Goal: Information Seeking & Learning: Learn about a topic

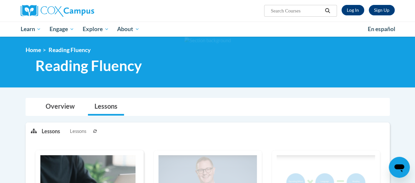
click at [348, 28] on ul "My Learning My Learning My Course Progress Certificates My Action Plans Group D…" at bounding box center [189, 29] width 347 height 15
click at [353, 10] on link "Log In" at bounding box center [352, 10] width 23 height 10
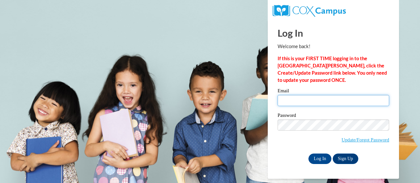
click at [321, 102] on input "Email" at bounding box center [332, 100] width 111 height 11
type input "[EMAIL_ADDRESS][DOMAIN_NAME]"
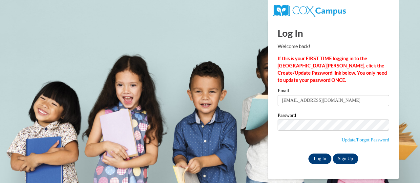
click at [315, 163] on input "Log In" at bounding box center [319, 159] width 23 height 10
click at [320, 162] on input "Log In" at bounding box center [319, 159] width 23 height 10
click at [318, 160] on input "Log In" at bounding box center [319, 159] width 23 height 10
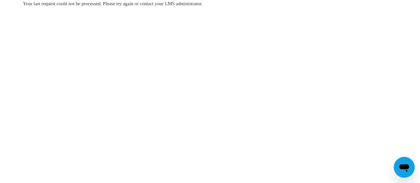
click at [231, 36] on div "Your last request could not be processed. Please try again or contact your LMS …" at bounding box center [210, 23] width 384 height 47
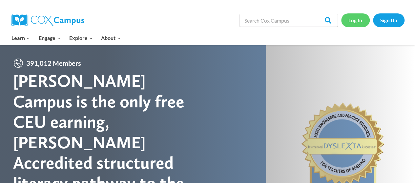
click at [355, 19] on link "Log In" at bounding box center [355, 19] width 29 height 13
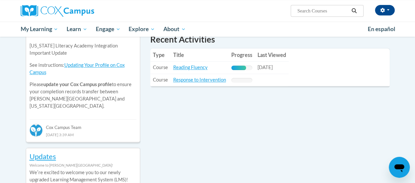
scroll to position [239, 0]
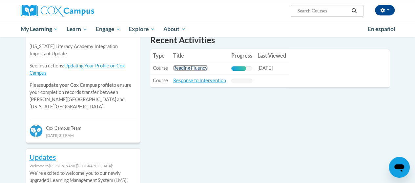
click at [198, 67] on link "Reading Fluency" at bounding box center [190, 68] width 34 height 6
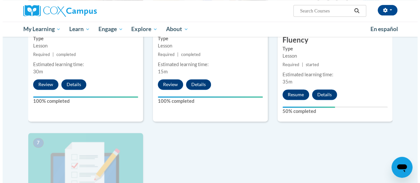
scroll to position [404, 0]
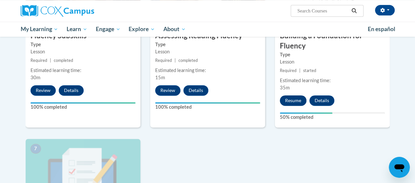
click at [300, 97] on button "Resume" at bounding box center [293, 100] width 27 height 10
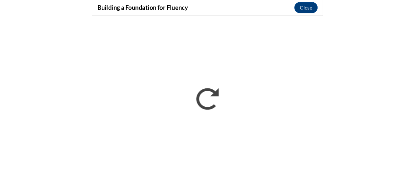
scroll to position [0, 0]
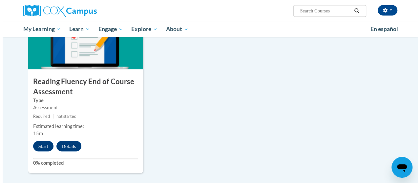
scroll to position [540, 0]
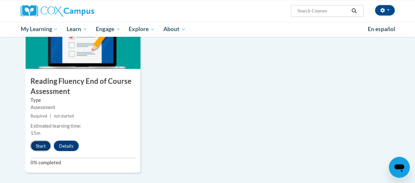
click at [44, 144] on button "Start" at bounding box center [40, 146] width 20 height 10
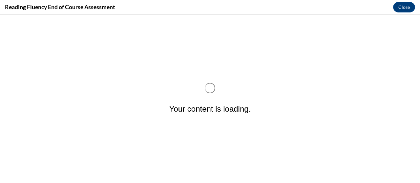
scroll to position [0, 0]
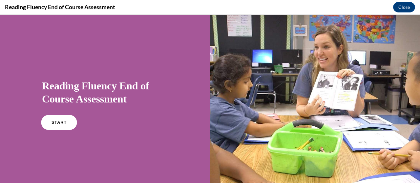
click at [51, 122] on span "START" at bounding box center [58, 122] width 15 height 5
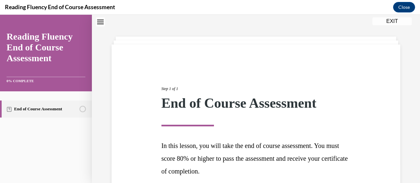
drag, startPoint x: 51, startPoint y: 122, endPoint x: 210, endPoint y: 78, distance: 164.6
click at [210, 78] on div "Step 1 of 1 End of Course Assessment In this lesson, you will take the end of c…" at bounding box center [255, 137] width 199 height 133
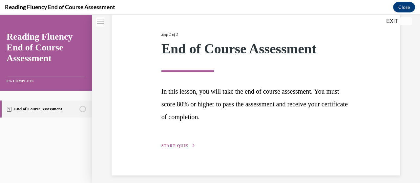
scroll to position [80, 0]
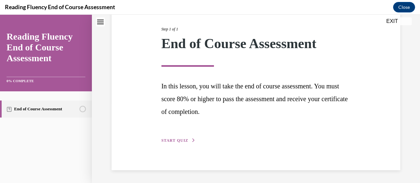
click at [184, 141] on span "START QUIZ" at bounding box center [174, 140] width 27 height 5
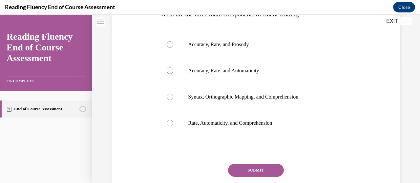
scroll to position [122, 0]
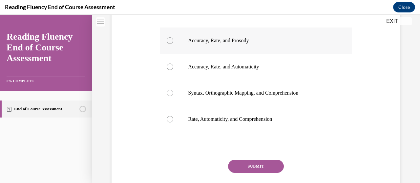
click at [163, 34] on label "Accuracy, Rate, and Prosody" at bounding box center [255, 41] width 191 height 26
click at [167, 37] on input "Accuracy, Rate, and Prosody" at bounding box center [170, 40] width 7 height 7
radio input "true"
click at [252, 165] on button "SUBMIT" at bounding box center [256, 166] width 56 height 13
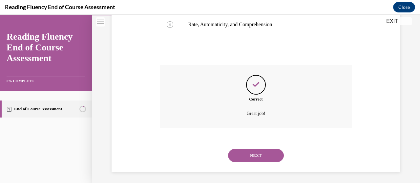
scroll to position [218, 0]
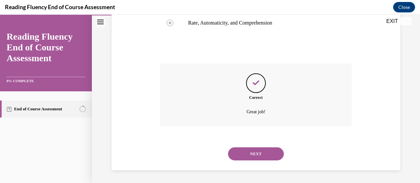
click at [261, 158] on button "NEXT" at bounding box center [256, 154] width 56 height 13
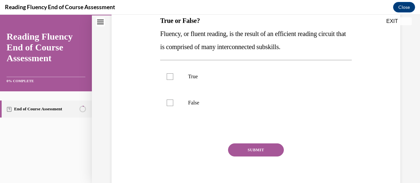
scroll to position [116, 0]
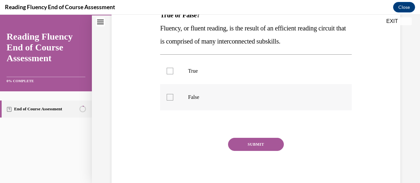
click at [170, 94] on div at bounding box center [170, 97] width 7 height 7
click at [170, 94] on input "False" at bounding box center [170, 97] width 7 height 7
checkbox input "true"
click at [248, 146] on button "SUBMIT" at bounding box center [256, 144] width 56 height 13
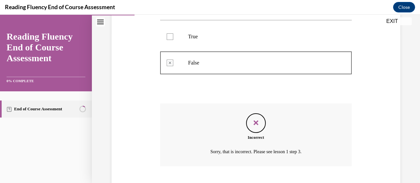
scroll to position [191, 0]
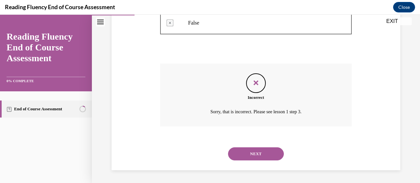
click at [250, 155] on button "NEXT" at bounding box center [256, 154] width 56 height 13
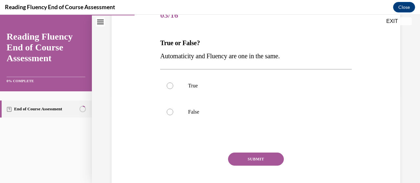
scroll to position [94, 0]
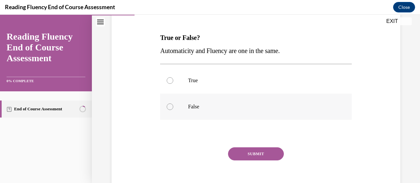
click at [178, 107] on label "False" at bounding box center [255, 107] width 191 height 26
click at [173, 107] on input "False" at bounding box center [170, 107] width 7 height 7
radio input "true"
click at [251, 149] on button "SUBMIT" at bounding box center [256, 154] width 56 height 13
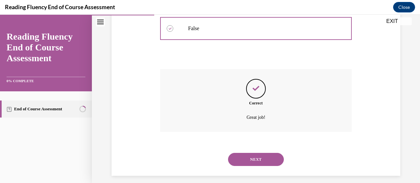
scroll to position [178, 0]
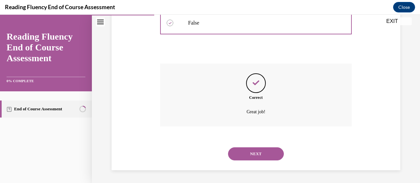
click at [256, 152] on button "NEXT" at bounding box center [256, 154] width 56 height 13
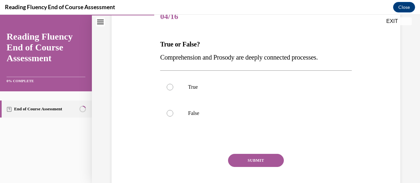
scroll to position [88, 0]
click at [171, 82] on label "True" at bounding box center [255, 87] width 191 height 26
click at [171, 84] on input "True" at bounding box center [170, 87] width 7 height 7
radio input "true"
click at [240, 160] on button "SUBMIT" at bounding box center [256, 160] width 56 height 13
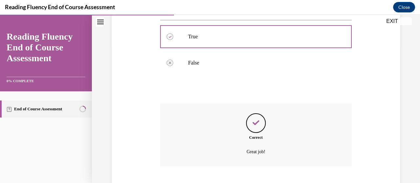
scroll to position [178, 0]
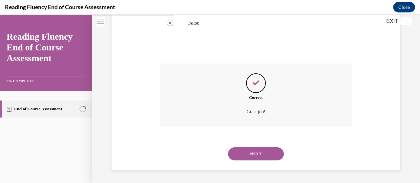
click at [252, 158] on button "NEXT" at bounding box center [256, 154] width 56 height 13
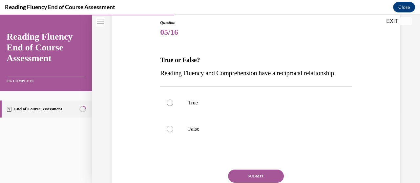
scroll to position [77, 0]
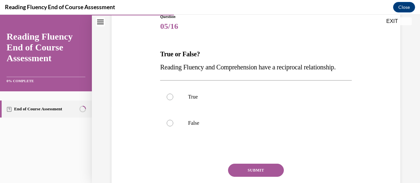
drag, startPoint x: 252, startPoint y: 158, endPoint x: 210, endPoint y: 78, distance: 90.0
click at [210, 74] on p "Reading Fluency and Comprehension have a reciprocal relationship." at bounding box center [255, 67] width 191 height 13
click at [170, 136] on label "False" at bounding box center [255, 123] width 191 height 26
click at [170, 127] on input "False" at bounding box center [170, 123] width 7 height 7
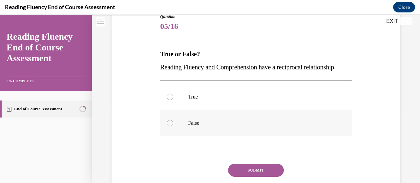
radio input "true"
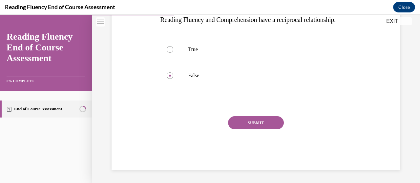
click at [252, 130] on button "SUBMIT" at bounding box center [256, 122] width 56 height 13
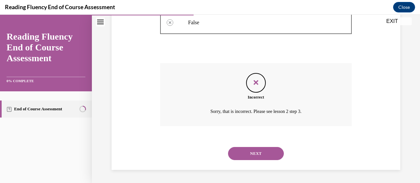
scroll to position [191, 0]
click at [251, 152] on button "NEXT" at bounding box center [256, 153] width 56 height 13
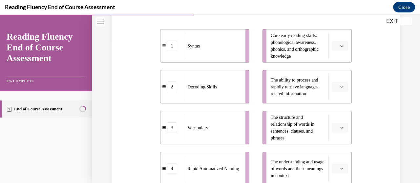
scroll to position [150, 0]
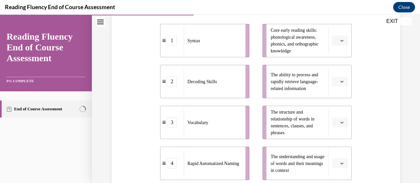
drag, startPoint x: 251, startPoint y: 152, endPoint x: 210, endPoint y: 78, distance: 84.7
click at [210, 78] on span "Decoding Skills" at bounding box center [202, 81] width 30 height 7
drag, startPoint x: 210, startPoint y: 78, endPoint x: 334, endPoint y: 167, distance: 152.8
click at [210, 78] on span "Decoding Skills" at bounding box center [202, 81] width 30 height 7
click at [334, 167] on button "button" at bounding box center [340, 164] width 16 height 10
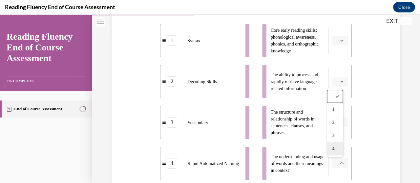
click at [335, 143] on div "4" at bounding box center [335, 149] width 16 height 13
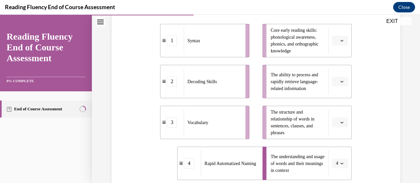
click at [336, 163] on span "4" at bounding box center [337, 163] width 2 height 7
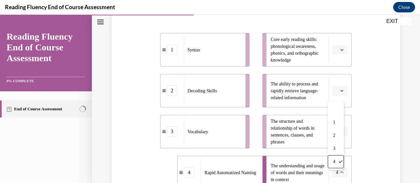
scroll to position [137, 0]
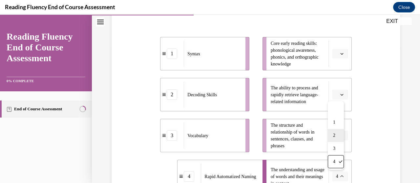
click at [334, 133] on span "2" at bounding box center [334, 135] width 2 height 5
click at [340, 175] on icon "button" at bounding box center [341, 176] width 3 height 3
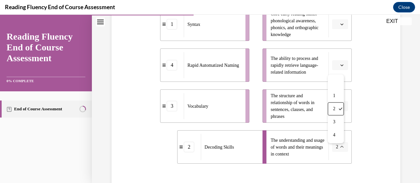
scroll to position [169, 0]
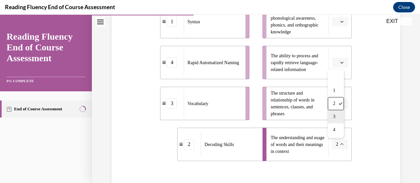
click at [334, 116] on span "3" at bounding box center [334, 116] width 2 height 5
click at [340, 104] on icon "button" at bounding box center [341, 103] width 3 height 3
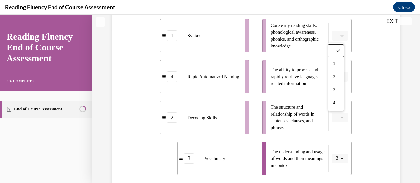
scroll to position [155, 0]
click at [335, 76] on span "2" at bounding box center [334, 76] width 2 height 5
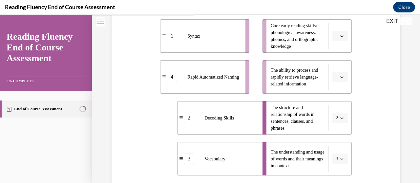
click at [340, 77] on icon "button" at bounding box center [341, 76] width 3 height 3
click at [334, 146] on div "4" at bounding box center [335, 143] width 16 height 13
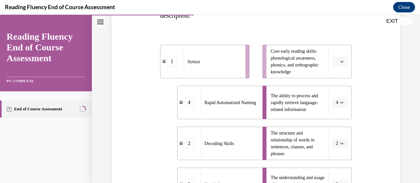
scroll to position [127, 0]
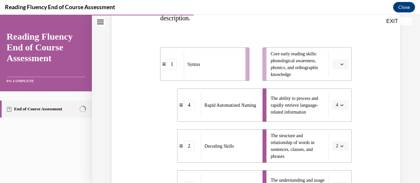
click at [340, 64] on icon "button" at bounding box center [341, 64] width 3 height 3
click at [334, 93] on span "1" at bounding box center [333, 91] width 2 height 5
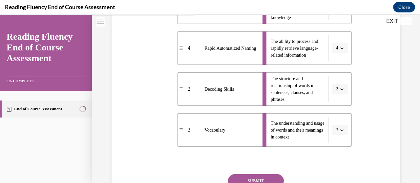
scroll to position [189, 0]
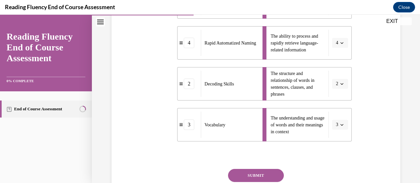
click at [261, 179] on button "SUBMIT" at bounding box center [256, 175] width 56 height 13
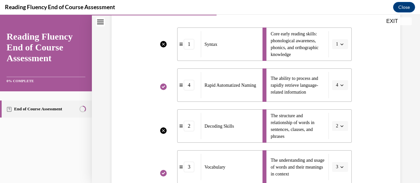
scroll to position [139, 0]
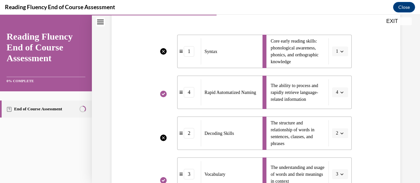
click at [335, 136] on li "The structure and relationship of words in sentences, clauses, and phrases 2" at bounding box center [306, 133] width 89 height 33
click at [335, 134] on li "The structure and relationship of words in sentences, clauses, and phrases 2" at bounding box center [306, 133] width 89 height 33
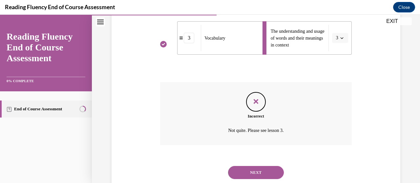
scroll to position [294, 0]
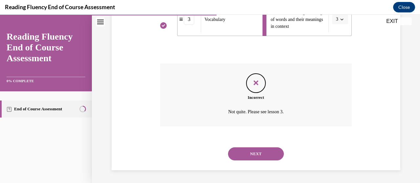
click at [268, 152] on button "NEXT" at bounding box center [256, 154] width 56 height 13
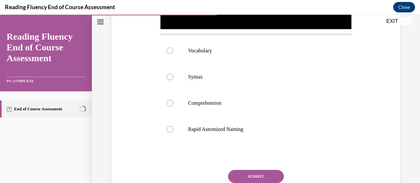
scroll to position [236, 0]
click at [170, 126] on div at bounding box center [170, 129] width 7 height 7
click at [170, 126] on input "Rapid Automized Naming" at bounding box center [170, 129] width 7 height 7
radio input "true"
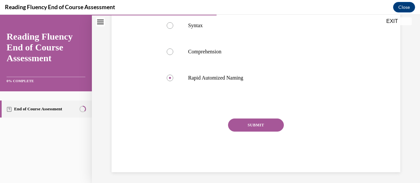
click at [266, 128] on button "SUBMIT" at bounding box center [256, 125] width 56 height 13
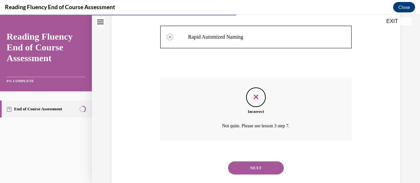
scroll to position [331, 0]
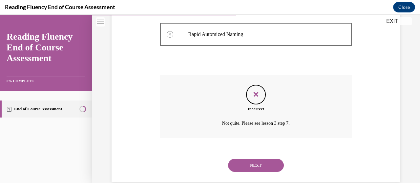
click at [258, 165] on button "NEXT" at bounding box center [256, 165] width 56 height 13
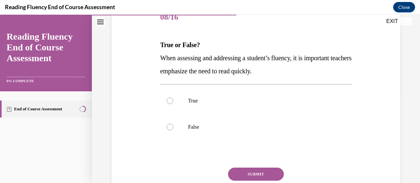
scroll to position [89, 0]
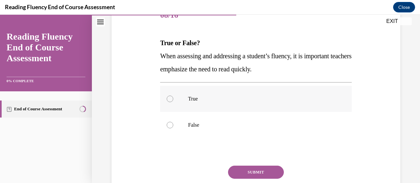
click at [165, 97] on label "True" at bounding box center [255, 99] width 191 height 26
click at [167, 97] on input "True" at bounding box center [170, 99] width 7 height 7
radio input "true"
click at [256, 172] on button "SUBMIT" at bounding box center [256, 172] width 56 height 13
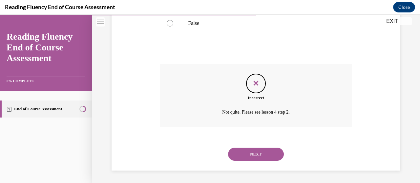
scroll to position [191, 0]
click at [268, 154] on button "NEXT" at bounding box center [256, 154] width 56 height 13
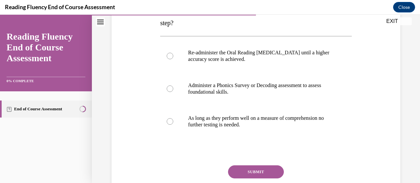
scroll to position [138, 0]
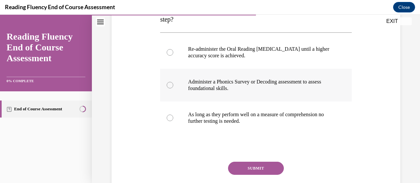
click at [170, 87] on div at bounding box center [170, 85] width 7 height 7
click at [170, 87] on input "Administer a Phonics Survey or Decoding assessment to assess foundational skill…" at bounding box center [170, 85] width 7 height 7
radio input "true"
click at [269, 165] on button "SUBMIT" at bounding box center [256, 168] width 56 height 13
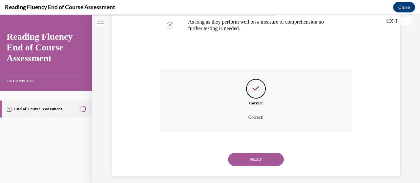
scroll to position [237, 0]
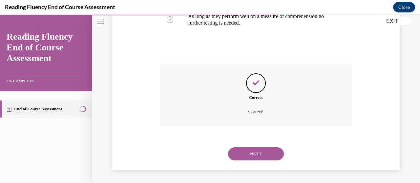
click at [277, 157] on button "NEXT" at bounding box center [256, 154] width 56 height 13
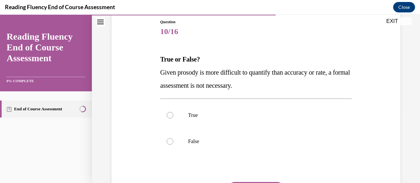
scroll to position [78, 0]
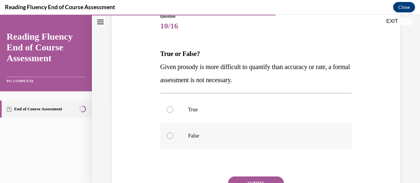
click at [171, 131] on label "False" at bounding box center [255, 136] width 191 height 26
click at [171, 133] on input "False" at bounding box center [170, 136] width 7 height 7
radio input "true"
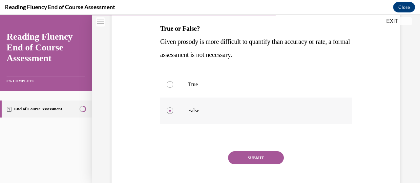
scroll to position [102, 0]
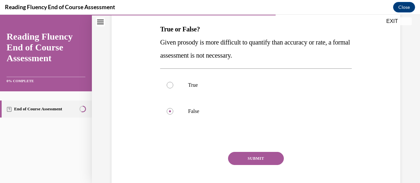
click at [259, 160] on button "SUBMIT" at bounding box center [256, 158] width 56 height 13
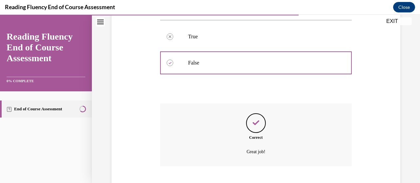
scroll to position [191, 0]
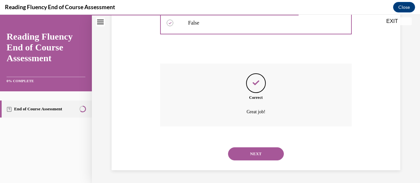
click at [263, 153] on button "NEXT" at bounding box center [256, 154] width 56 height 13
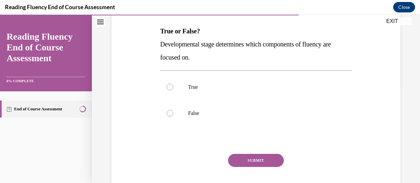
scroll to position [102, 0]
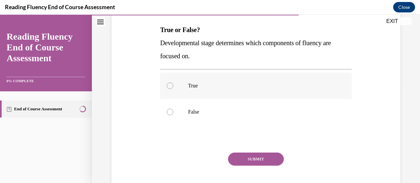
click at [170, 86] on div at bounding box center [170, 86] width 7 height 7
click at [170, 86] on input "True" at bounding box center [170, 86] width 7 height 7
radio input "true"
click at [265, 158] on button "SUBMIT" at bounding box center [256, 159] width 56 height 13
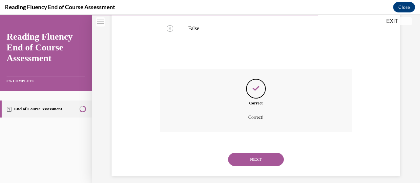
scroll to position [191, 0]
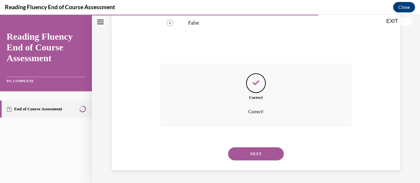
click at [262, 152] on button "NEXT" at bounding box center [256, 154] width 56 height 13
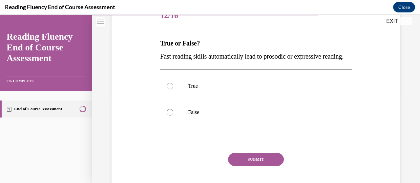
scroll to position [89, 0]
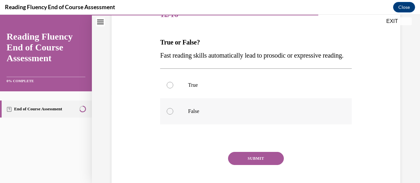
click at [174, 123] on label "False" at bounding box center [255, 111] width 191 height 26
click at [173, 115] on input "False" at bounding box center [170, 111] width 7 height 7
radio input "true"
click at [250, 165] on button "SUBMIT" at bounding box center [256, 158] width 56 height 13
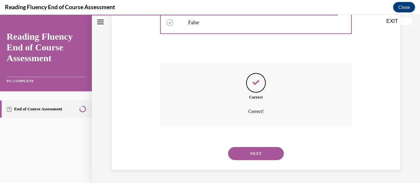
scroll to position [191, 0]
click at [261, 157] on button "NEXT" at bounding box center [256, 153] width 56 height 13
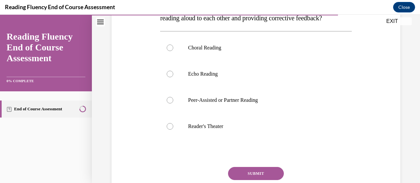
scroll to position [127, 0]
click at [169, 113] on label "Peer-Assisted or Partner Reading" at bounding box center [255, 100] width 191 height 26
click at [169, 103] on input "Peer-Assisted or Partner Reading" at bounding box center [170, 100] width 7 height 7
radio input "true"
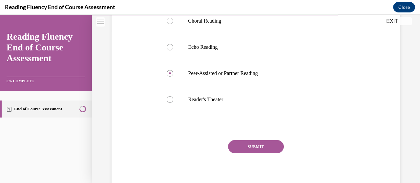
click at [261, 153] on button "SUBMIT" at bounding box center [256, 146] width 56 height 13
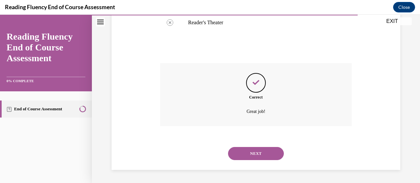
scroll to position [243, 0]
click at [262, 153] on button "NEXT" at bounding box center [256, 153] width 56 height 13
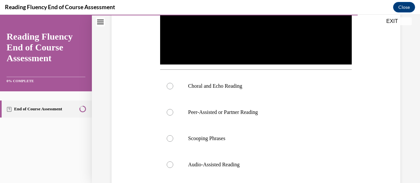
scroll to position [201, 0]
click at [171, 88] on label "Choral and Echo Reading" at bounding box center [255, 86] width 191 height 26
click at [171, 88] on input "Choral and Echo Reading" at bounding box center [170, 86] width 7 height 7
radio input "true"
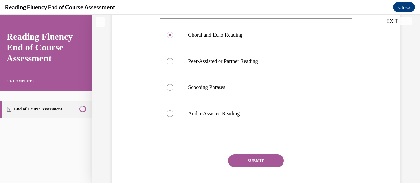
click at [259, 164] on button "SUBMIT" at bounding box center [256, 160] width 56 height 13
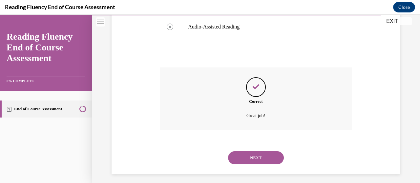
scroll to position [341, 0]
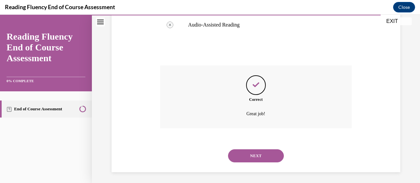
click at [265, 158] on button "NEXT" at bounding box center [256, 155] width 56 height 13
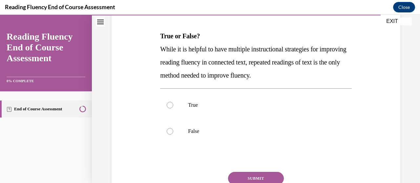
scroll to position [102, 0]
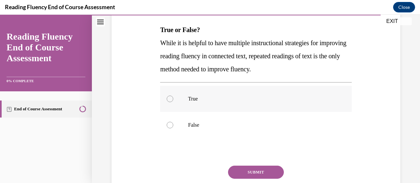
click at [168, 95] on label "True" at bounding box center [255, 99] width 191 height 26
click at [168, 96] on input "True" at bounding box center [170, 99] width 7 height 7
radio input "true"
click at [171, 129] on label "False" at bounding box center [255, 125] width 191 height 26
click at [171, 129] on input "False" at bounding box center [170, 125] width 7 height 7
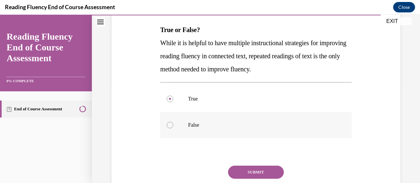
radio input "true"
click at [267, 168] on button "SUBMIT" at bounding box center [256, 172] width 56 height 13
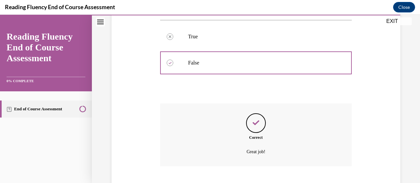
scroll to position [204, 0]
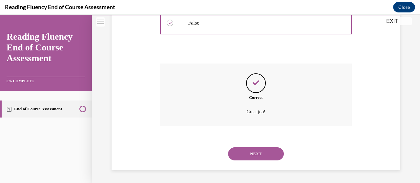
click at [264, 153] on button "NEXT" at bounding box center [256, 154] width 56 height 13
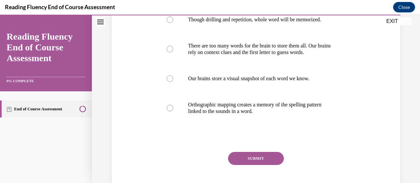
scroll to position [147, 0]
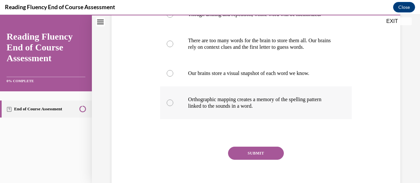
click at [177, 104] on label "Orthographic mapping creates a memory of the spelling pattern linked to the sou…" at bounding box center [255, 103] width 191 height 33
click at [173, 104] on input "Orthographic mapping creates a memory of the spelling pattern linked to the sou…" at bounding box center [170, 103] width 7 height 7
radio input "true"
click at [253, 154] on button "SUBMIT" at bounding box center [256, 153] width 56 height 13
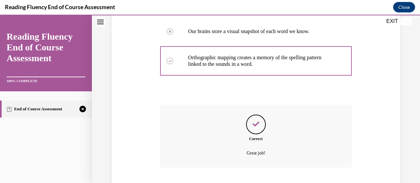
scroll to position [230, 0]
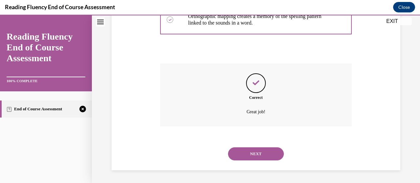
click at [262, 153] on button "NEXT" at bounding box center [256, 154] width 56 height 13
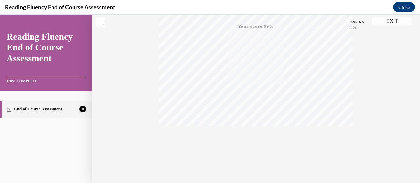
scroll to position [167, 0]
click at [251, 142] on icon "button" at bounding box center [255, 143] width 23 height 7
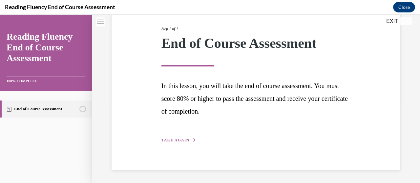
scroll to position [80, 0]
click at [181, 142] on span "TAKE AGAIN" at bounding box center [175, 140] width 28 height 5
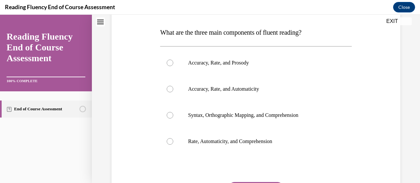
scroll to position [112, 0]
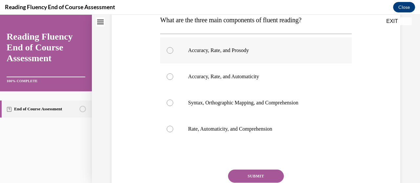
click at [173, 45] on label "Accuracy, Rate, and Prosody" at bounding box center [255, 50] width 191 height 26
click at [173, 47] on input "Accuracy, Rate, and Prosody" at bounding box center [170, 50] width 7 height 7
radio input "true"
click at [263, 177] on button "SUBMIT" at bounding box center [256, 176] width 56 height 13
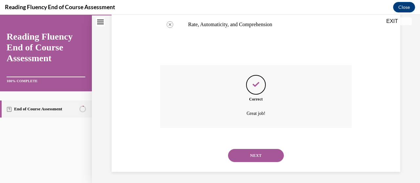
scroll to position [218, 0]
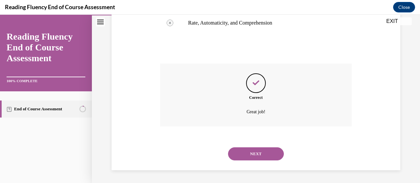
click at [264, 155] on button "NEXT" at bounding box center [256, 154] width 56 height 13
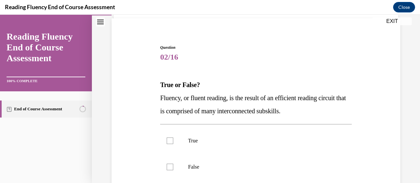
scroll to position [54, 0]
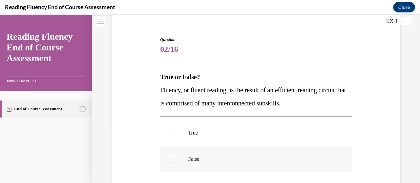
click at [294, 160] on p "False" at bounding box center [261, 159] width 147 height 7
click at [173, 160] on input "False" at bounding box center [170, 159] width 7 height 7
checkbox input "true"
click at [210, 78] on p "True or False?" at bounding box center [255, 76] width 191 height 13
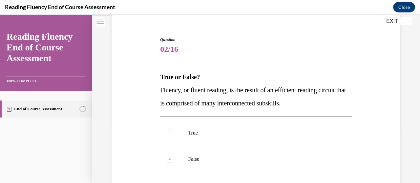
click at [210, 78] on p "True or False?" at bounding box center [255, 76] width 191 height 13
click at [165, 133] on label "True" at bounding box center [255, 133] width 191 height 26
click at [167, 133] on input "True" at bounding box center [170, 133] width 7 height 7
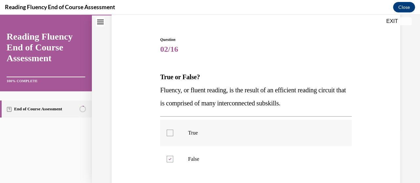
checkbox input "true"
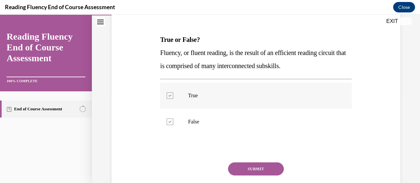
scroll to position [92, 0]
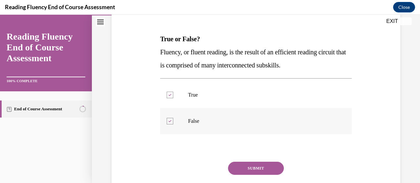
click at [167, 122] on div at bounding box center [170, 121] width 7 height 7
click at [167, 122] on input "False" at bounding box center [170, 121] width 7 height 7
checkbox input "false"
click at [256, 169] on button "SUBMIT" at bounding box center [256, 168] width 56 height 13
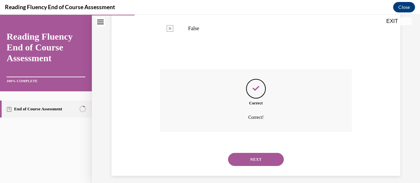
scroll to position [191, 0]
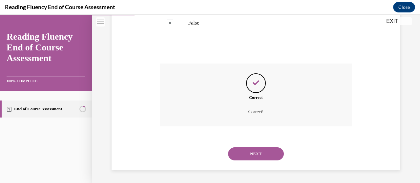
click at [259, 152] on button "NEXT" at bounding box center [256, 154] width 56 height 13
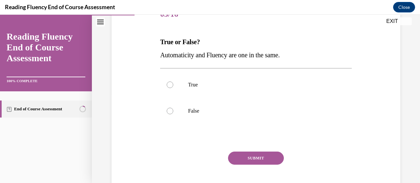
scroll to position [90, 0]
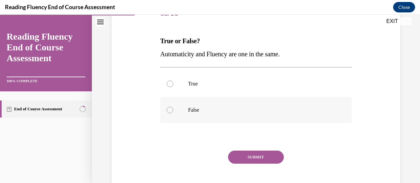
click at [168, 108] on div at bounding box center [170, 110] width 7 height 7
click at [168, 108] on input "False" at bounding box center [170, 110] width 7 height 7
radio input "true"
click at [250, 162] on button "SUBMIT" at bounding box center [256, 157] width 56 height 13
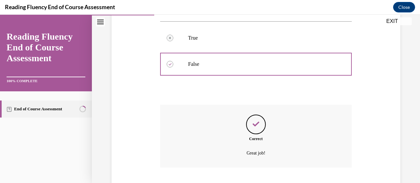
scroll to position [178, 0]
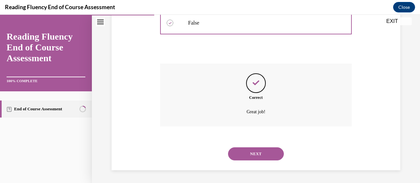
click at [256, 155] on button "NEXT" at bounding box center [256, 154] width 56 height 13
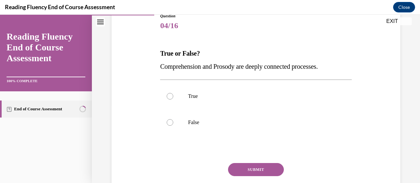
scroll to position [84, 0]
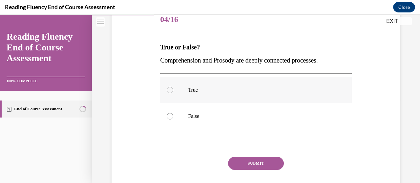
click at [167, 90] on div at bounding box center [170, 90] width 7 height 7
click at [167, 90] on input "True" at bounding box center [170, 90] width 7 height 7
radio input "true"
click at [247, 167] on button "SUBMIT" at bounding box center [256, 163] width 56 height 13
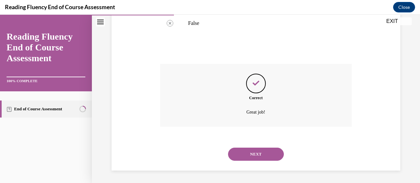
scroll to position [178, 0]
click at [257, 154] on button "NEXT" at bounding box center [256, 154] width 56 height 13
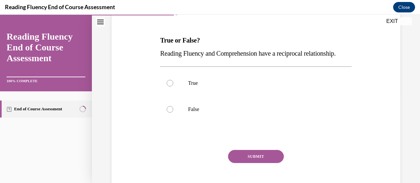
scroll to position [91, 0]
click at [167, 118] on label "False" at bounding box center [255, 109] width 191 height 26
click at [167, 112] on input "False" at bounding box center [170, 109] width 7 height 7
radio input "true"
click at [251, 163] on button "SUBMIT" at bounding box center [256, 156] width 56 height 13
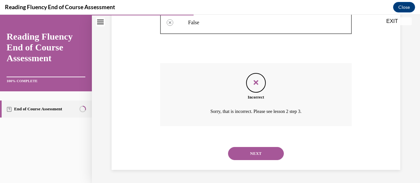
scroll to position [191, 0]
click at [264, 153] on button "NEXT" at bounding box center [256, 153] width 56 height 13
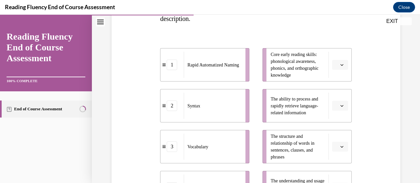
scroll to position [127, 0]
click at [336, 103] on span "Please select an option" at bounding box center [337, 105] width 2 height 7
click at [333, 134] on span "1" at bounding box center [333, 132] width 2 height 5
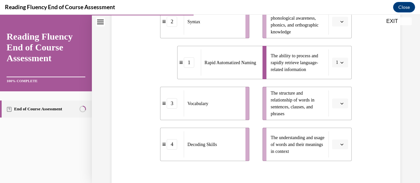
scroll to position [169, 0]
click at [336, 22] on span "Please select an option" at bounding box center [337, 22] width 2 height 7
click at [333, 89] on span "4" at bounding box center [333, 89] width 2 height 5
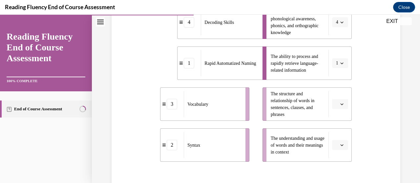
click at [339, 143] on span "button" at bounding box center [341, 145] width 5 height 5
click at [339, 117] on div "3" at bounding box center [335, 117] width 16 height 13
click at [340, 104] on icon "button" at bounding box center [341, 104] width 3 height 3
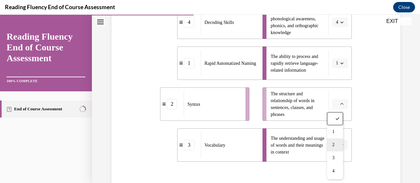
click at [337, 142] on div "2" at bounding box center [335, 144] width 16 height 13
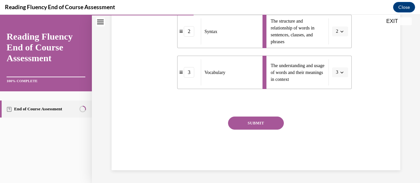
click at [261, 127] on button "SUBMIT" at bounding box center [256, 123] width 56 height 13
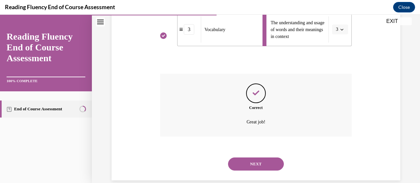
scroll to position [294, 0]
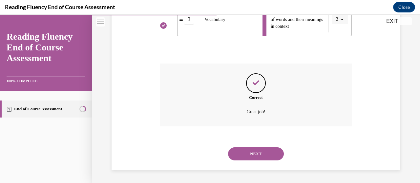
click at [264, 152] on button "NEXT" at bounding box center [256, 154] width 56 height 13
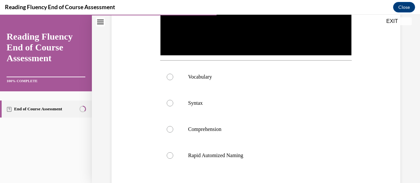
scroll to position [205, 0]
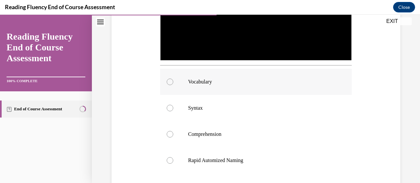
click at [171, 76] on label "Vocabulary" at bounding box center [255, 82] width 191 height 26
click at [171, 79] on input "Vocabulary" at bounding box center [170, 82] width 7 height 7
radio input "true"
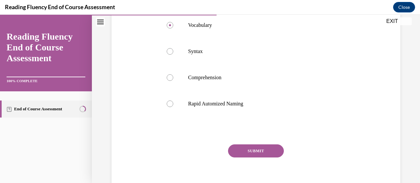
click at [266, 148] on button "SUBMIT" at bounding box center [256, 151] width 56 height 13
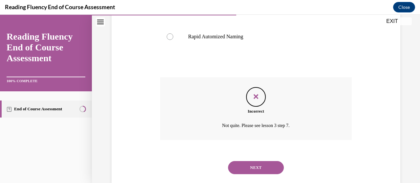
scroll to position [330, 0]
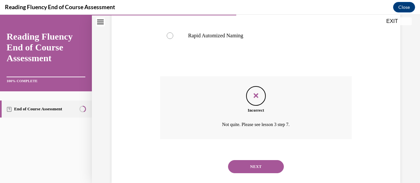
click at [261, 165] on button "NEXT" at bounding box center [256, 166] width 56 height 13
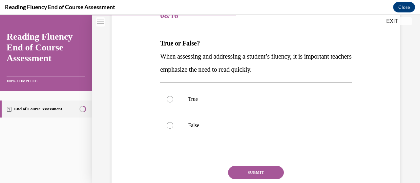
scroll to position [103, 0]
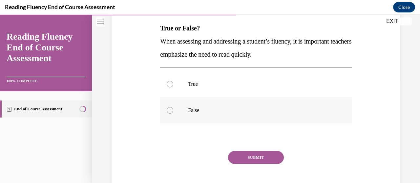
click at [167, 107] on label "False" at bounding box center [255, 110] width 191 height 26
click at [167, 107] on input "False" at bounding box center [170, 110] width 7 height 7
radio input "true"
click at [251, 162] on button "SUBMIT" at bounding box center [256, 157] width 56 height 13
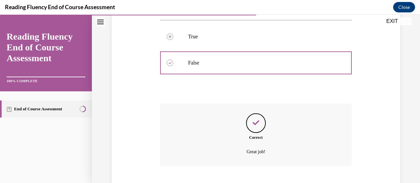
scroll to position [191, 0]
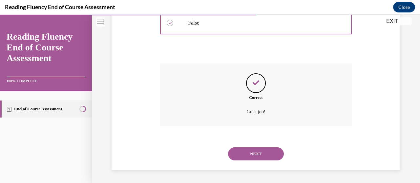
click at [263, 154] on button "NEXT" at bounding box center [256, 154] width 56 height 13
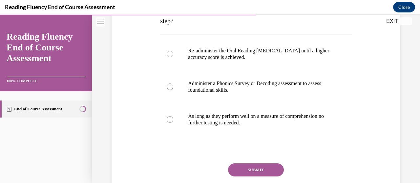
scroll to position [134, 0]
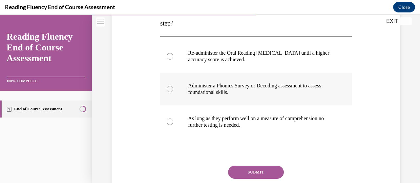
click at [177, 86] on label "Administer a Phonics Survey or Decoding assessment to assess foundational skill…" at bounding box center [255, 89] width 191 height 33
click at [173, 86] on input "Administer a Phonics Survey or Decoding assessment to assess foundational skill…" at bounding box center [170, 89] width 7 height 7
radio input "true"
click at [246, 173] on button "SUBMIT" at bounding box center [256, 172] width 56 height 13
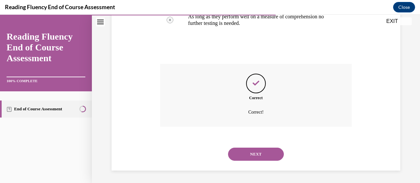
scroll to position [237, 0]
click at [257, 155] on button "NEXT" at bounding box center [256, 154] width 56 height 13
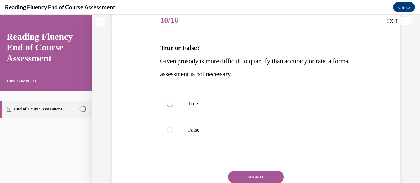
scroll to position [85, 0]
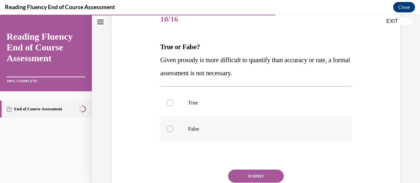
click at [167, 134] on label "False" at bounding box center [255, 129] width 191 height 26
click at [167, 132] on input "False" at bounding box center [170, 129] width 7 height 7
radio input "true"
click at [257, 178] on button "SUBMIT" at bounding box center [256, 176] width 56 height 13
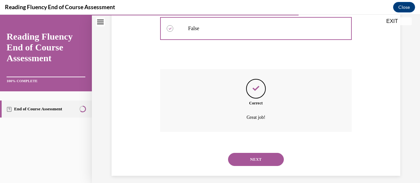
scroll to position [191, 0]
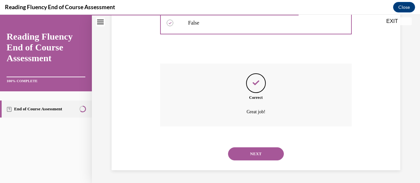
click at [264, 154] on button "NEXT" at bounding box center [256, 154] width 56 height 13
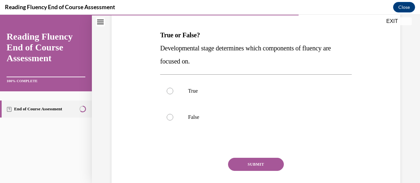
scroll to position [97, 0]
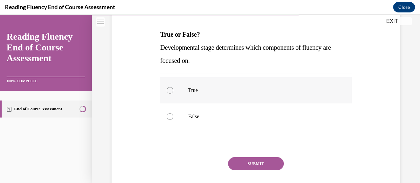
click at [168, 89] on div at bounding box center [170, 90] width 7 height 7
click at [168, 89] on input "True" at bounding box center [170, 90] width 7 height 7
radio input "true"
click at [256, 165] on button "SUBMIT" at bounding box center [256, 163] width 56 height 13
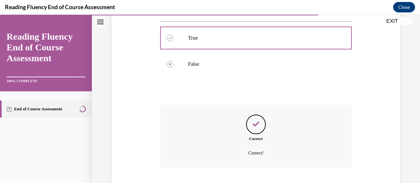
scroll to position [191, 0]
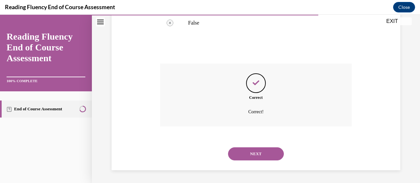
click at [251, 158] on button "NEXT" at bounding box center [256, 154] width 56 height 13
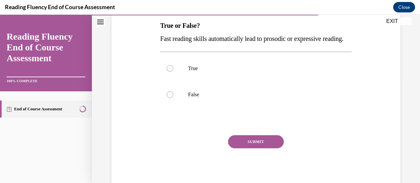
scroll to position [107, 0]
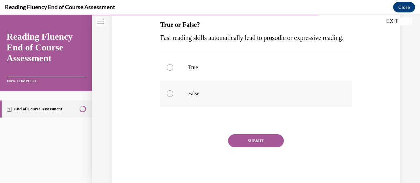
click at [169, 97] on div at bounding box center [170, 93] width 7 height 7
click at [169, 97] on input "False" at bounding box center [170, 93] width 7 height 7
radio input "true"
click at [257, 148] on button "SUBMIT" at bounding box center [256, 140] width 56 height 13
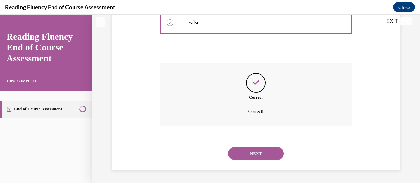
scroll to position [191, 0]
click at [260, 158] on button "NEXT" at bounding box center [256, 153] width 56 height 13
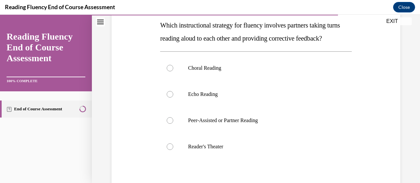
scroll to position [107, 0]
click at [176, 133] on label "Peer-Assisted or Partner Reading" at bounding box center [255, 120] width 191 height 26
click at [173, 124] on input "Peer-Assisted or Partner Reading" at bounding box center [170, 120] width 7 height 7
radio input "true"
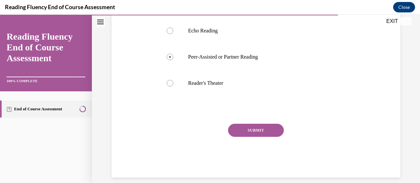
click at [263, 137] on button "SUBMIT" at bounding box center [256, 130] width 56 height 13
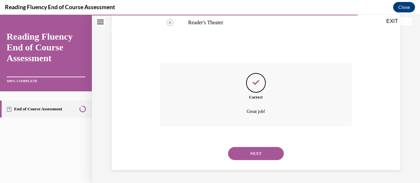
scroll to position [243, 0]
click at [257, 153] on button "NEXT" at bounding box center [256, 153] width 56 height 13
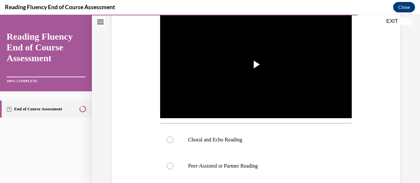
scroll to position [148, 0]
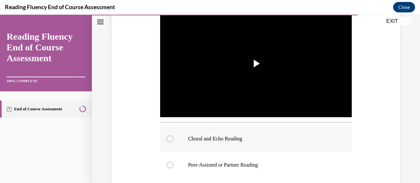
click at [175, 138] on label "Choral and Echo Reading" at bounding box center [255, 139] width 191 height 26
click at [173, 138] on input "Choral and Echo Reading" at bounding box center [170, 139] width 7 height 7
radio input "true"
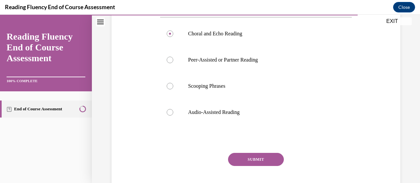
click at [254, 158] on button "SUBMIT" at bounding box center [256, 159] width 56 height 13
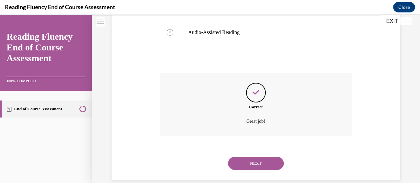
scroll to position [341, 0]
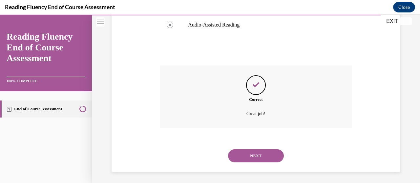
click at [261, 154] on button "NEXT" at bounding box center [256, 155] width 56 height 13
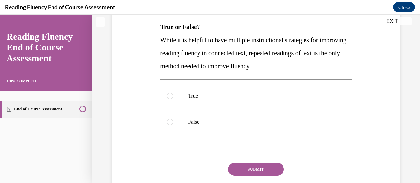
scroll to position [106, 0]
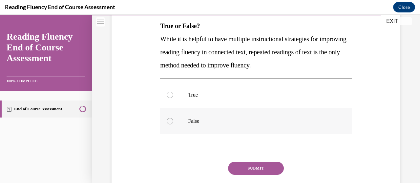
click at [172, 123] on label "False" at bounding box center [255, 121] width 191 height 26
click at [172, 123] on input "False" at bounding box center [170, 121] width 7 height 7
radio input "true"
click at [251, 168] on button "SUBMIT" at bounding box center [256, 168] width 56 height 13
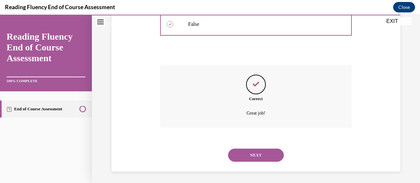
scroll to position [204, 0]
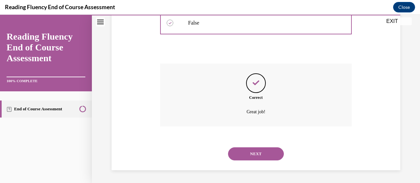
click at [268, 154] on button "NEXT" at bounding box center [256, 154] width 56 height 13
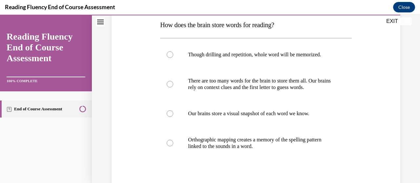
scroll to position [110, 0]
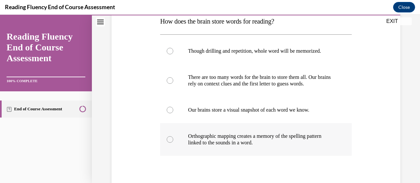
click at [176, 140] on label "Orthographic mapping creates a memory of the spelling pattern linked to the sou…" at bounding box center [255, 139] width 191 height 33
click at [173, 140] on input "Orthographic mapping creates a memory of the spelling pattern linked to the sou…" at bounding box center [170, 139] width 7 height 7
radio input "true"
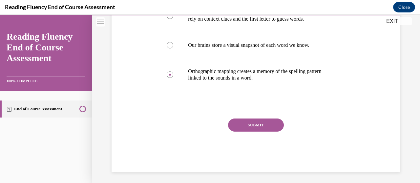
click at [262, 121] on button "SUBMIT" at bounding box center [256, 125] width 56 height 13
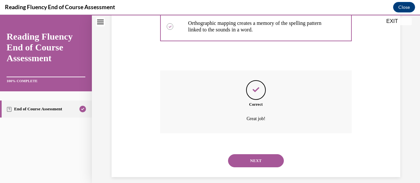
scroll to position [230, 0]
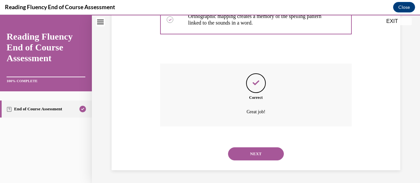
click at [261, 154] on button "NEXT" at bounding box center [256, 154] width 56 height 13
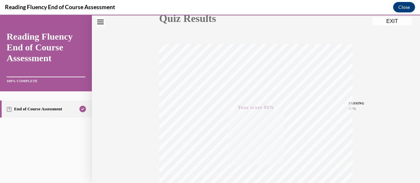
scroll to position [79, 0]
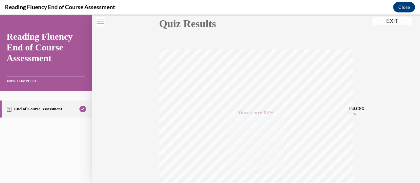
click at [397, 23] on button "EXIT" at bounding box center [391, 21] width 39 height 8
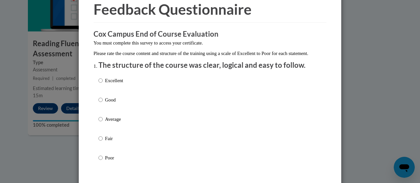
scroll to position [35, 0]
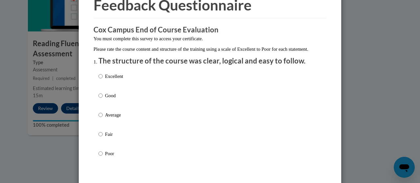
click at [103, 110] on label "Good" at bounding box center [110, 101] width 25 height 18
click at [103, 99] on input "Good" at bounding box center [100, 95] width 4 height 7
radio input "true"
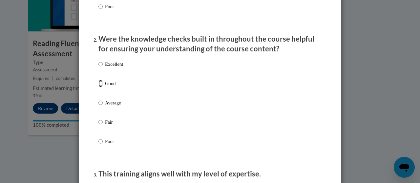
click at [98, 87] on input "Good" at bounding box center [100, 83] width 4 height 7
radio input "true"
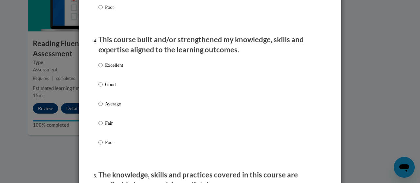
scroll to position [443, 0]
click at [98, 88] on input "Good" at bounding box center [100, 84] width 4 height 7
radio input "true"
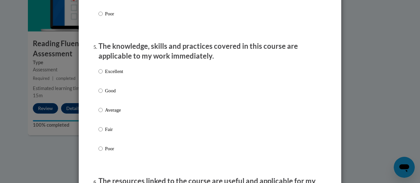
scroll to position [574, 0]
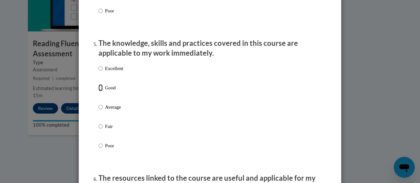
click at [98, 91] on input "Good" at bounding box center [100, 87] width 4 height 7
radio input "true"
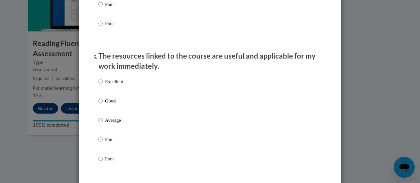
scroll to position [698, 0]
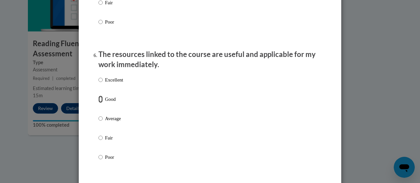
click at [98, 103] on input "Good" at bounding box center [100, 99] width 4 height 7
radio input "true"
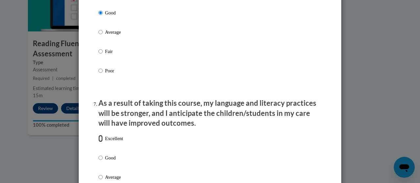
click at [98, 142] on input "Excellent" at bounding box center [100, 138] width 4 height 7
radio input "true"
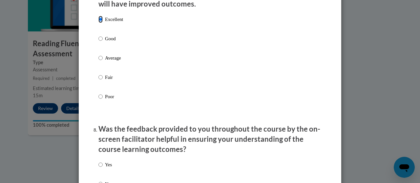
scroll to position [908, 0]
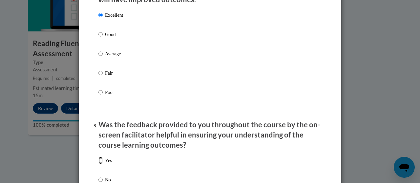
click at [98, 164] on input "Yes" at bounding box center [100, 160] width 4 height 7
radio input "true"
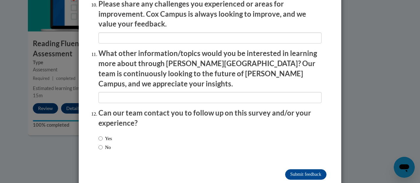
scroll to position [1180, 0]
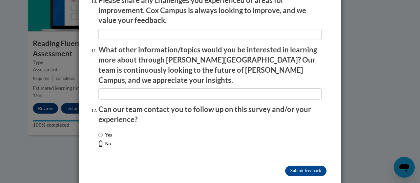
click at [98, 140] on input "No" at bounding box center [100, 143] width 4 height 7
radio input "true"
click at [294, 166] on input "Submit feedback" at bounding box center [305, 171] width 41 height 10
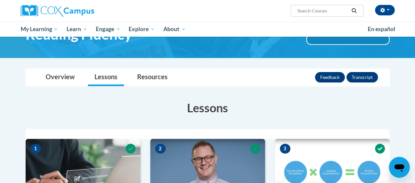
scroll to position [0, 0]
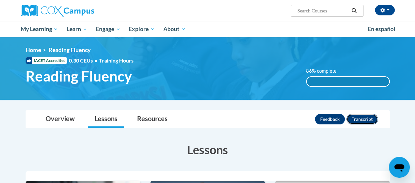
click at [361, 117] on button "Transcript" at bounding box center [361, 119] width 31 height 10
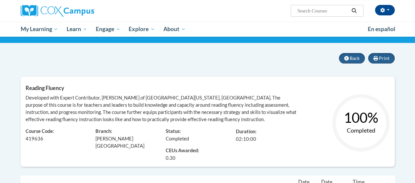
scroll to position [39, 0]
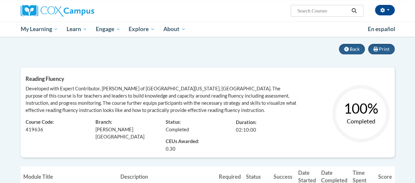
scroll to position [39, 0]
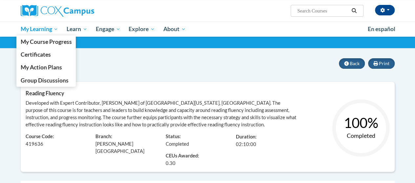
click at [34, 23] on link "My Learning" at bounding box center [39, 29] width 46 height 15
click at [44, 49] on link "Certificates" at bounding box center [46, 54] width 60 height 13
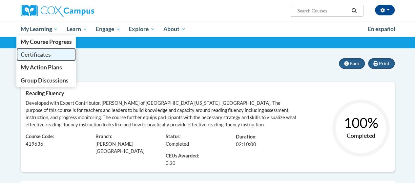
click at [40, 53] on span "Certificates" at bounding box center [35, 54] width 30 height 7
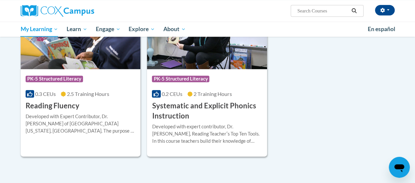
scroll to position [324, 0]
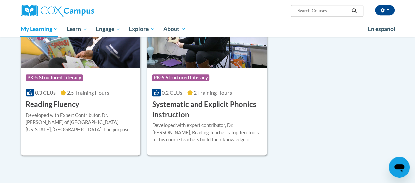
click at [100, 100] on div "Course Category: PK-5 Structured Literacy 0.3 CEUs 2.5 Training Hours COURSE Re…" at bounding box center [81, 89] width 120 height 42
